Goal: Information Seeking & Learning: Check status

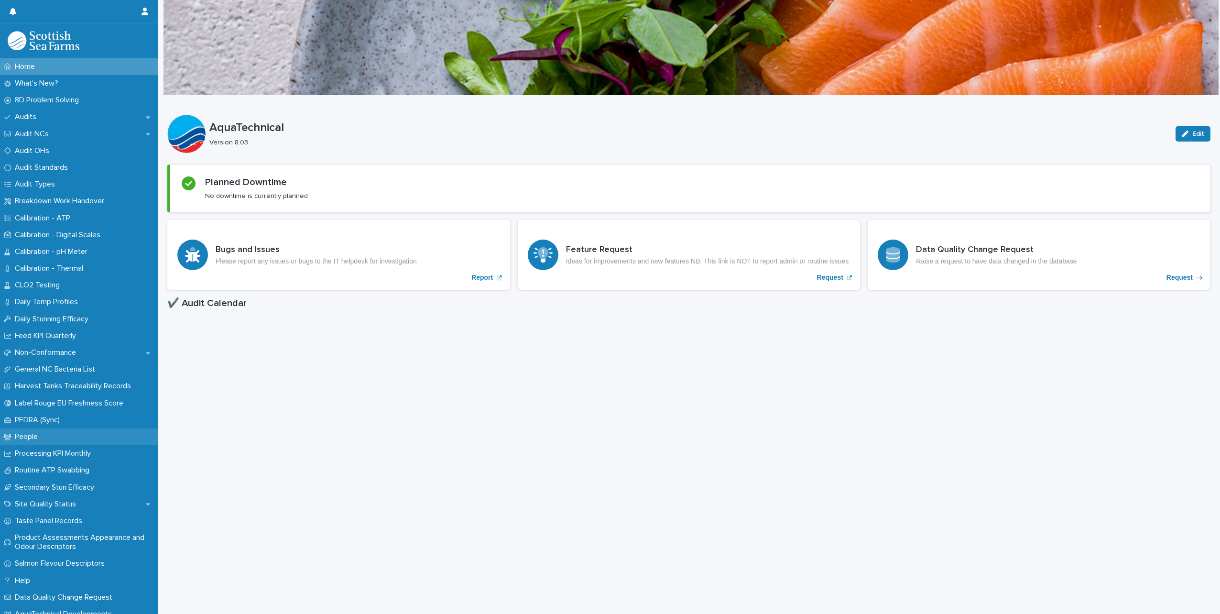
click at [62, 435] on div "People" at bounding box center [79, 436] width 158 height 17
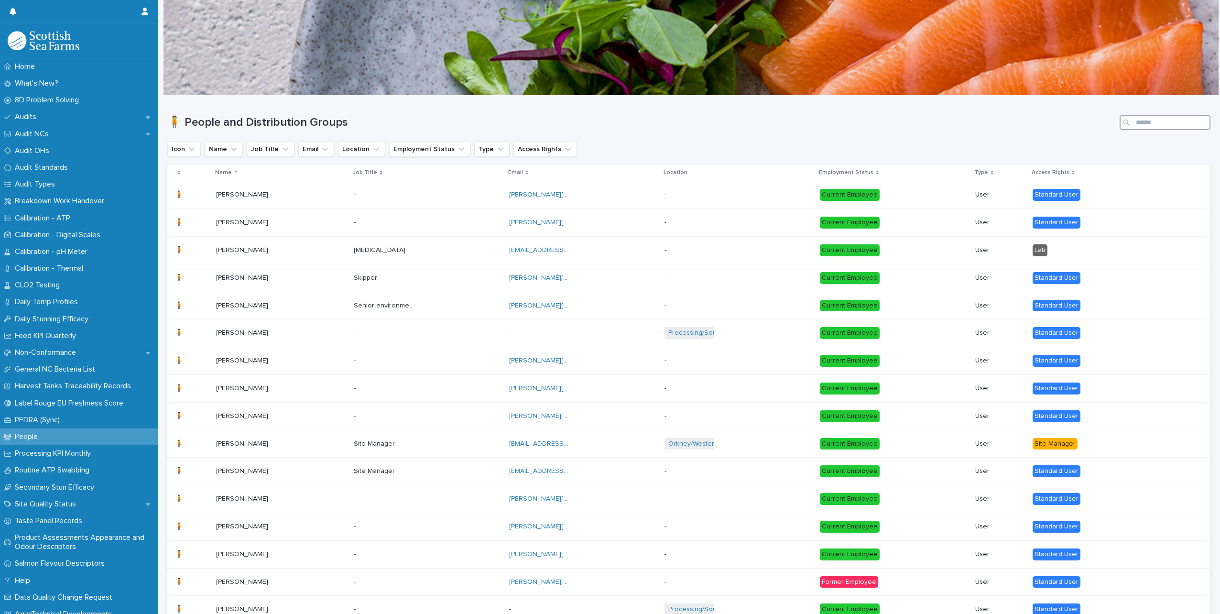
click at [1144, 125] on input "Search" at bounding box center [1164, 122] width 91 height 15
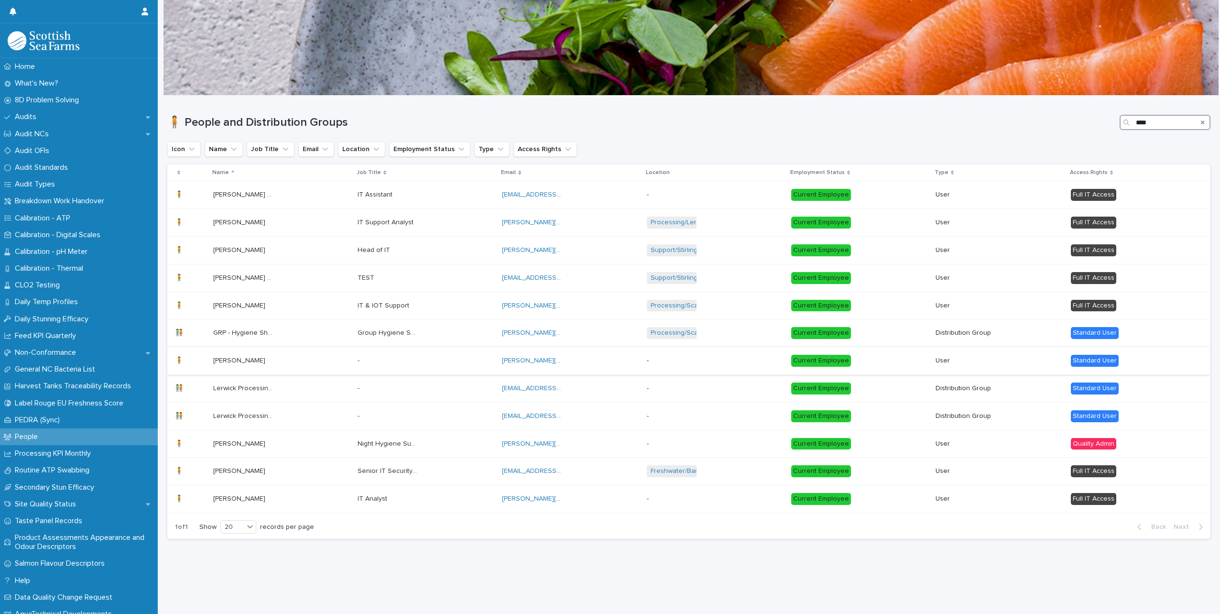
type input "****"
click at [288, 358] on div "Joseph Fullerton Joseph Fullerton" at bounding box center [281, 361] width 137 height 16
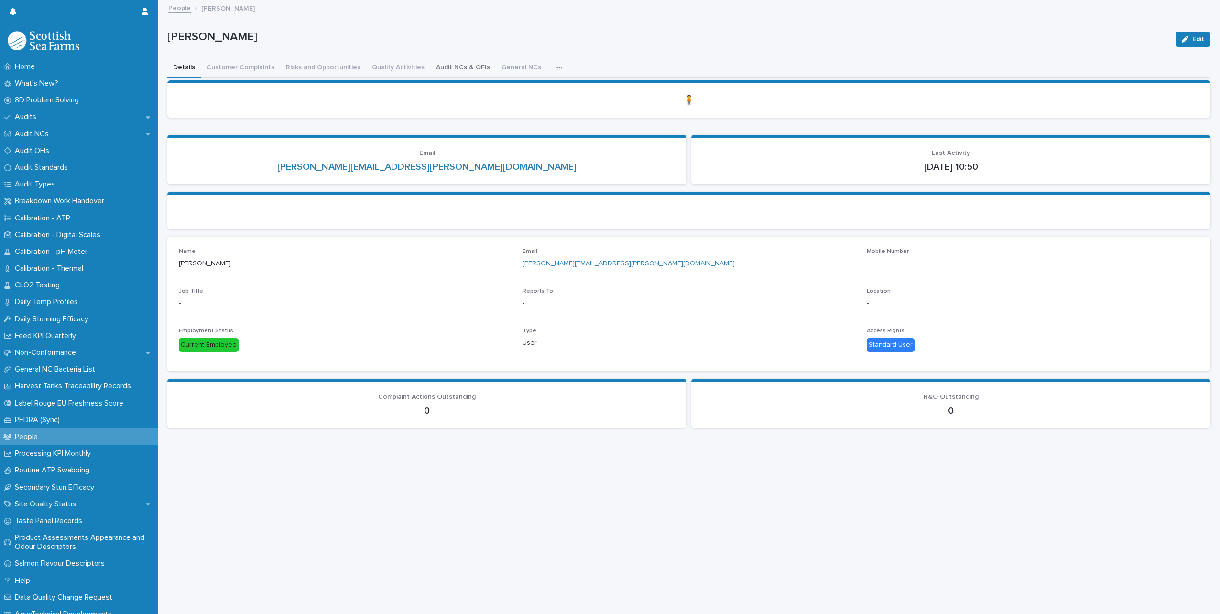
click at [432, 70] on button "Audit NCs & OFIs" at bounding box center [462, 68] width 65 height 20
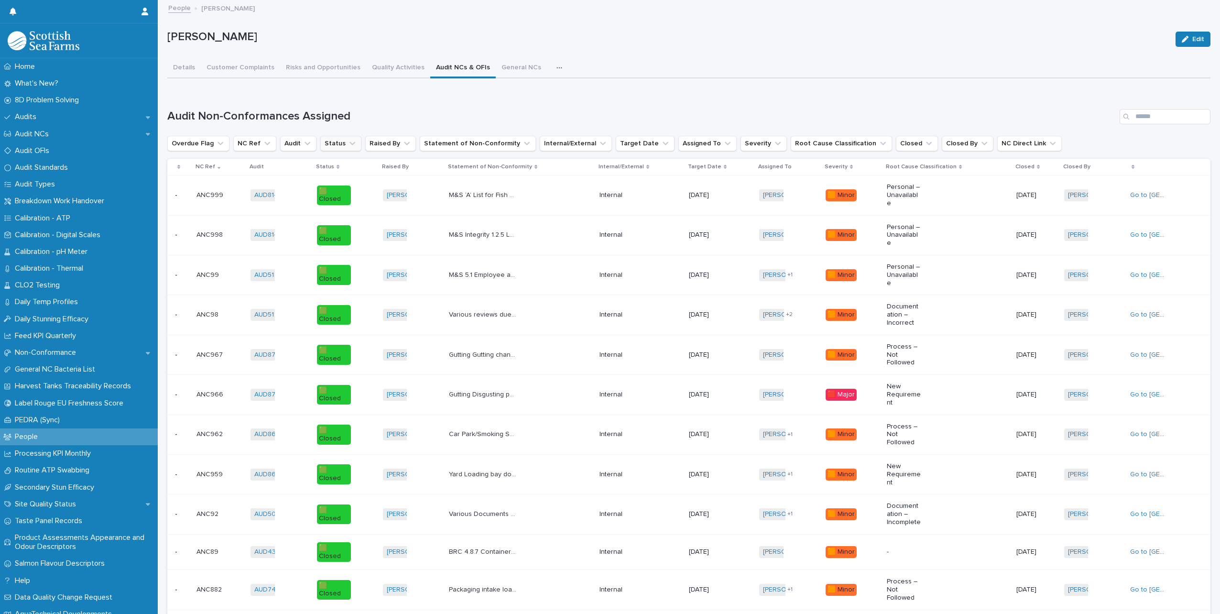
click at [347, 146] on icon "Status" at bounding box center [352, 144] width 10 height 10
click at [354, 217] on div "🟥 Open" at bounding box center [381, 221] width 122 height 15
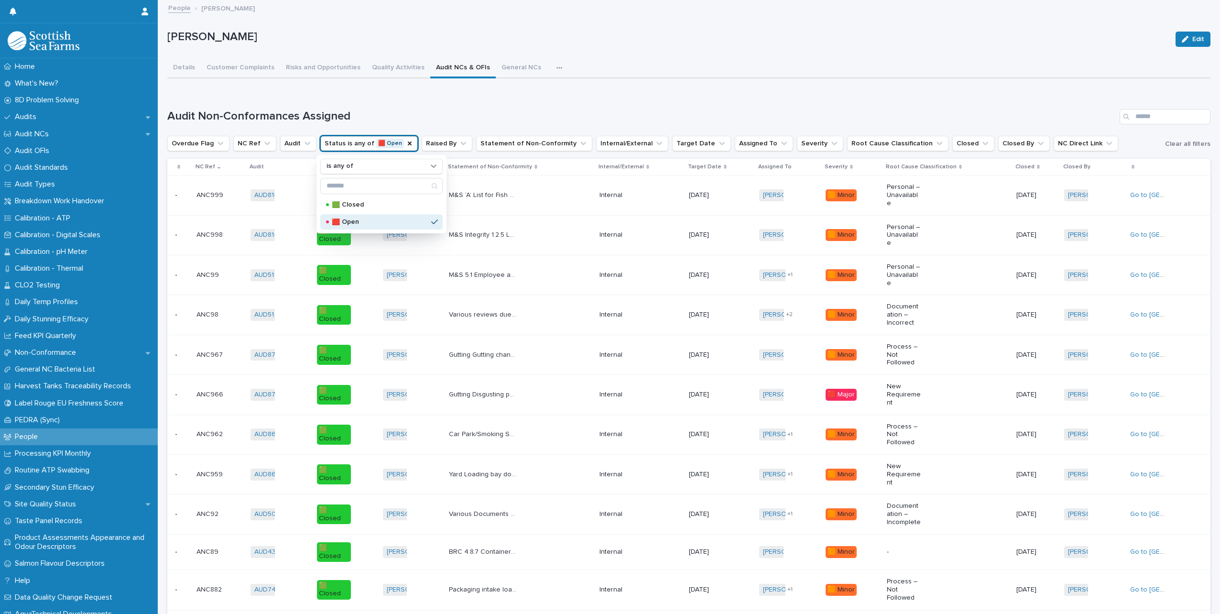
click at [418, 108] on div "Loading... Saving… Audit Non-Conformances Assigned Overdue Flag NC Ref Audit St…" at bounding box center [688, 544] width 1043 height 908
